Goal: Find specific page/section: Find specific page/section

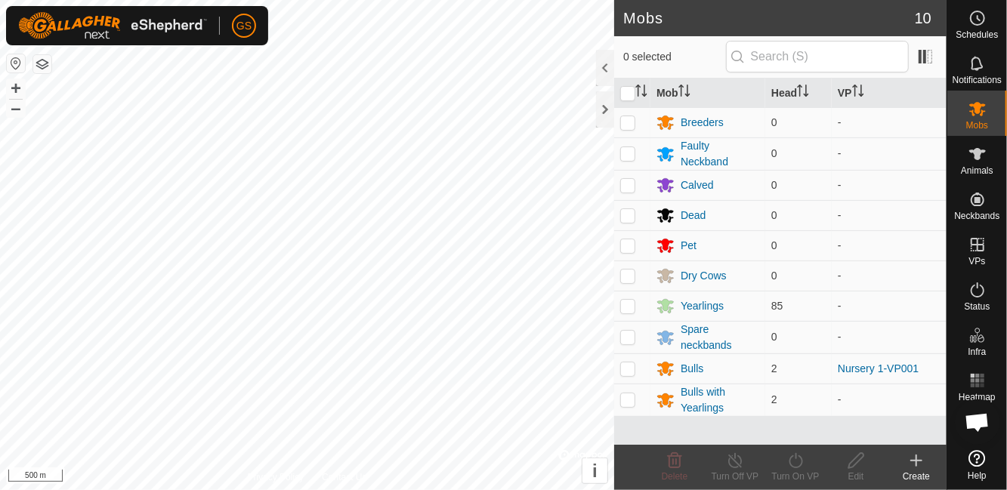
click at [968, 305] on span "Status" at bounding box center [977, 306] width 26 height 9
click at [980, 299] on es-activation-svg-icon at bounding box center [977, 290] width 27 height 24
click at [981, 308] on span "Status" at bounding box center [977, 306] width 26 height 9
